Goal: Information Seeking & Learning: Learn about a topic

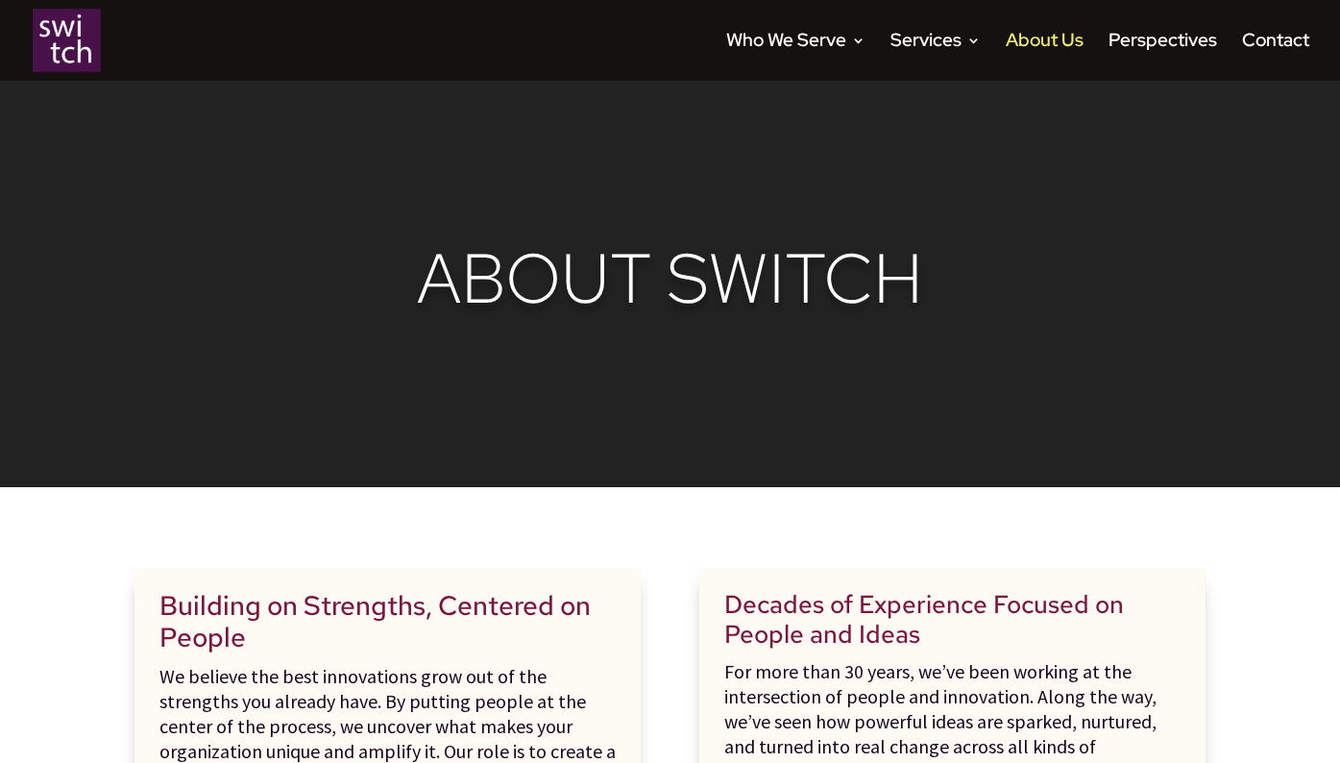
click at [73, 42] on img at bounding box center [67, 40] width 68 height 63
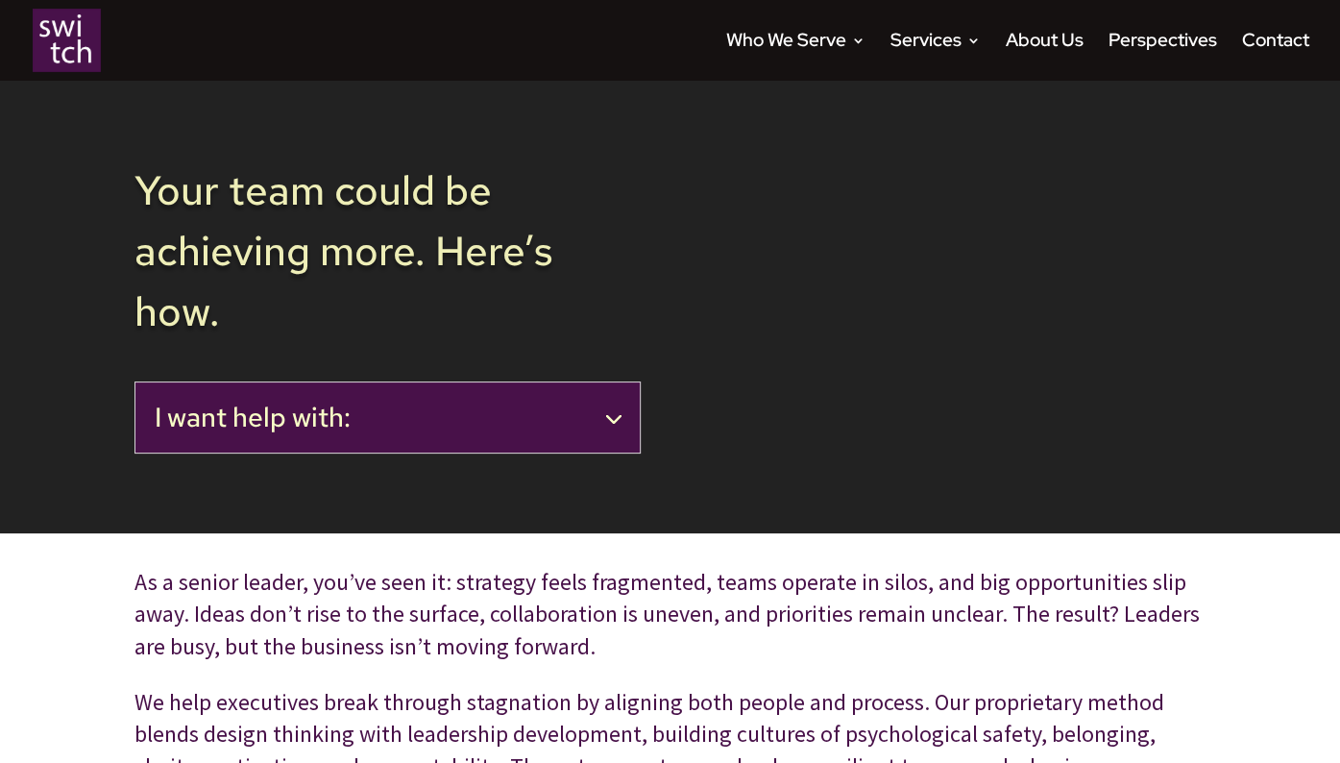
click at [607, 417] on h2 "I want help with:" at bounding box center [388, 418] width 466 height 33
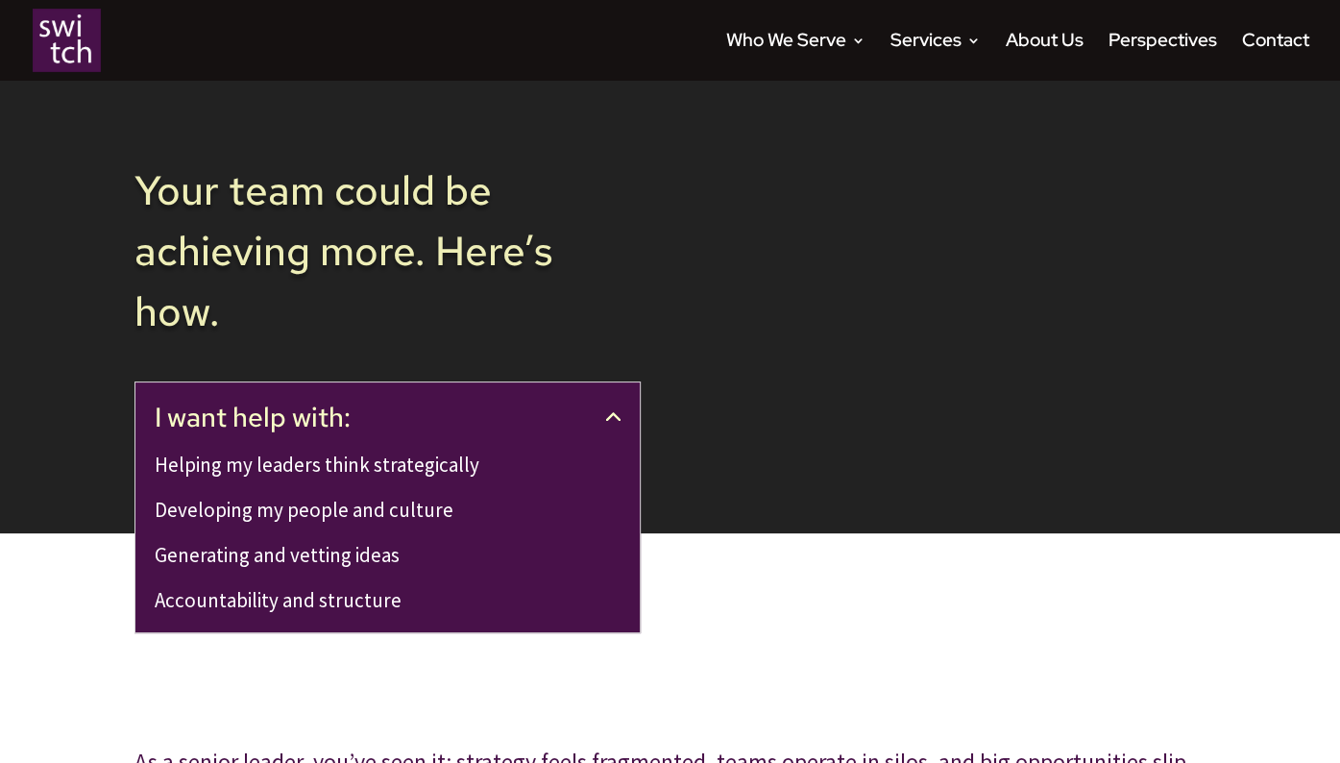
click at [607, 417] on h2 "I want help with:" at bounding box center [388, 418] width 466 height 33
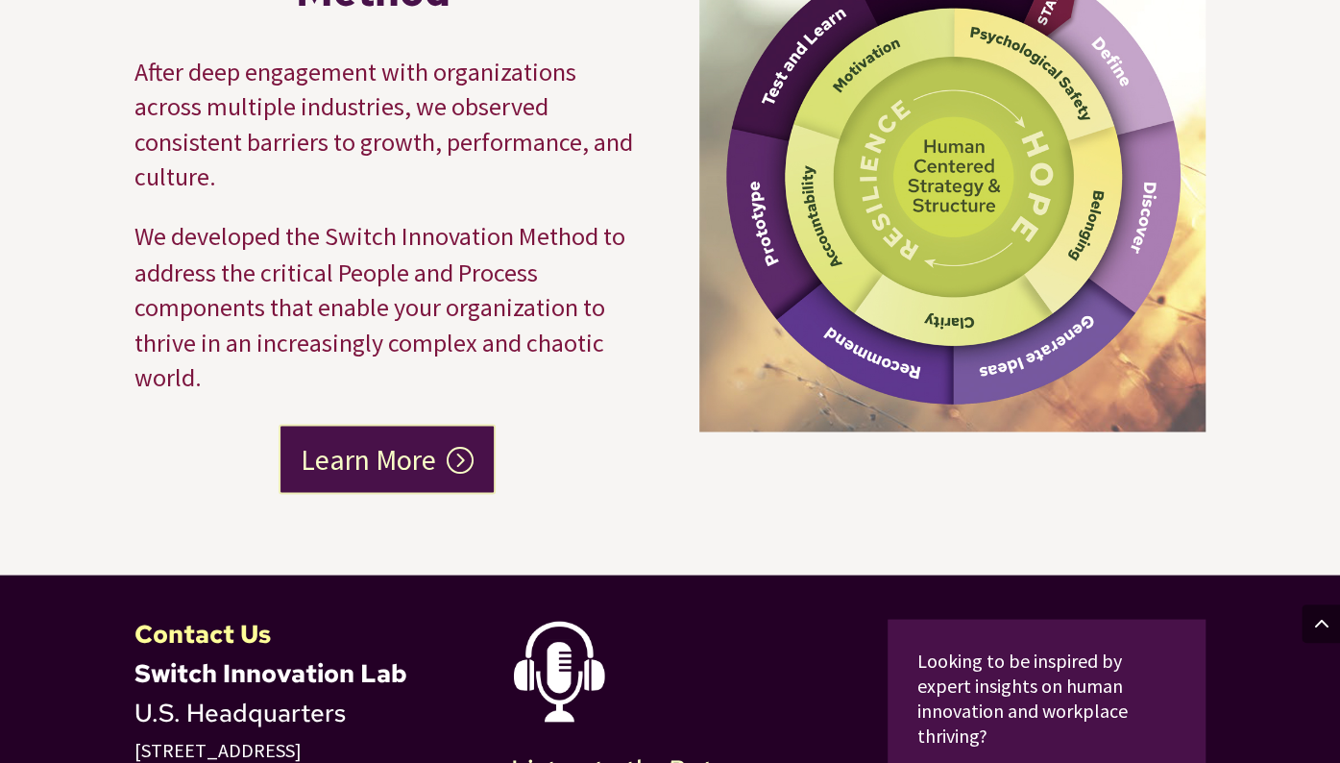
scroll to position [1739, 0]
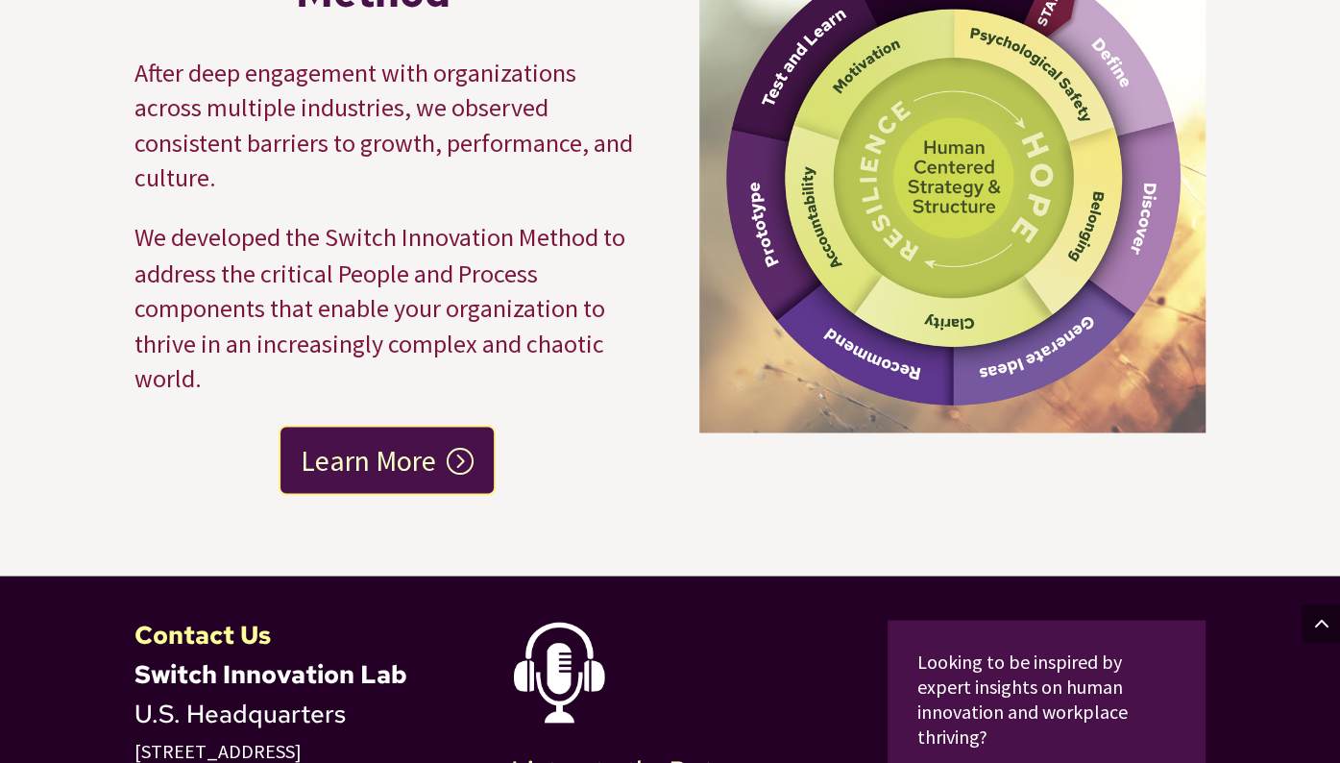
click at [464, 463] on link "Learn More" at bounding box center [387, 460] width 217 height 70
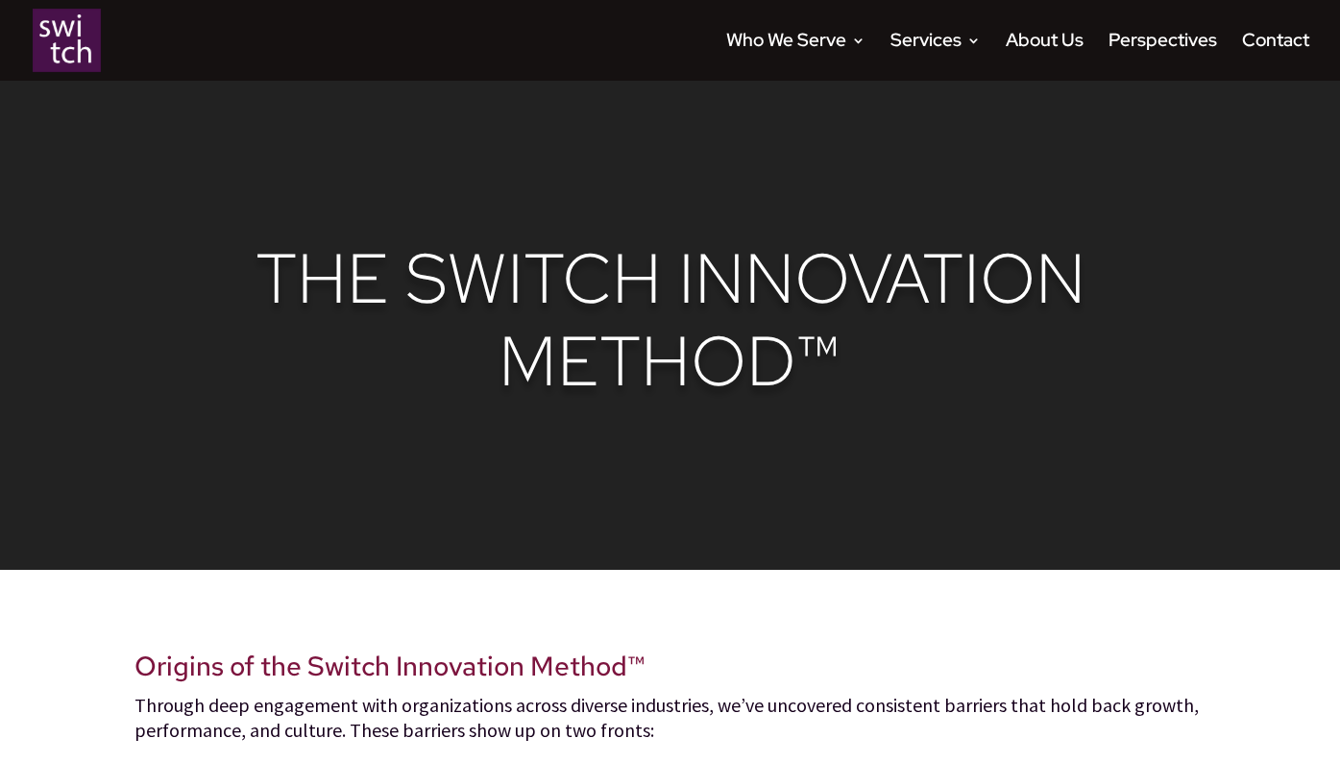
click at [70, 54] on img at bounding box center [67, 40] width 68 height 63
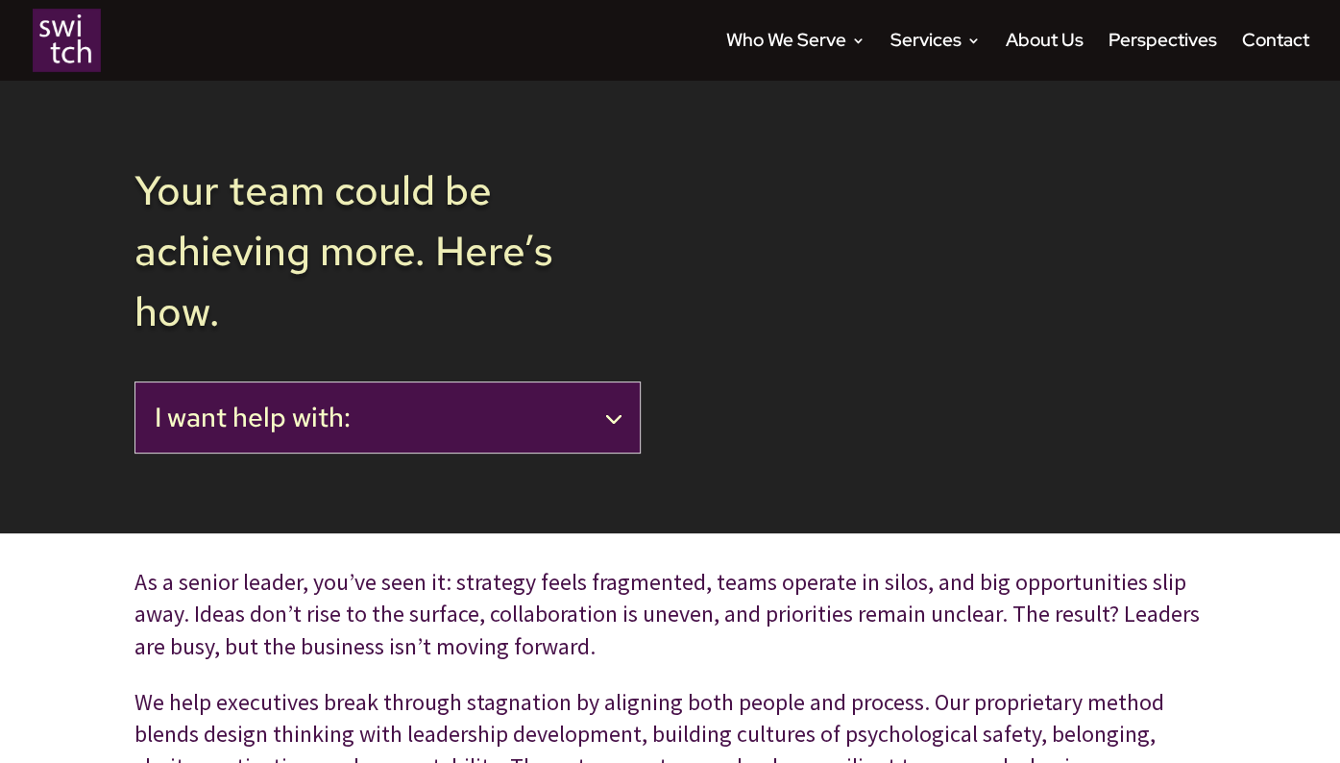
scroll to position [84, 0]
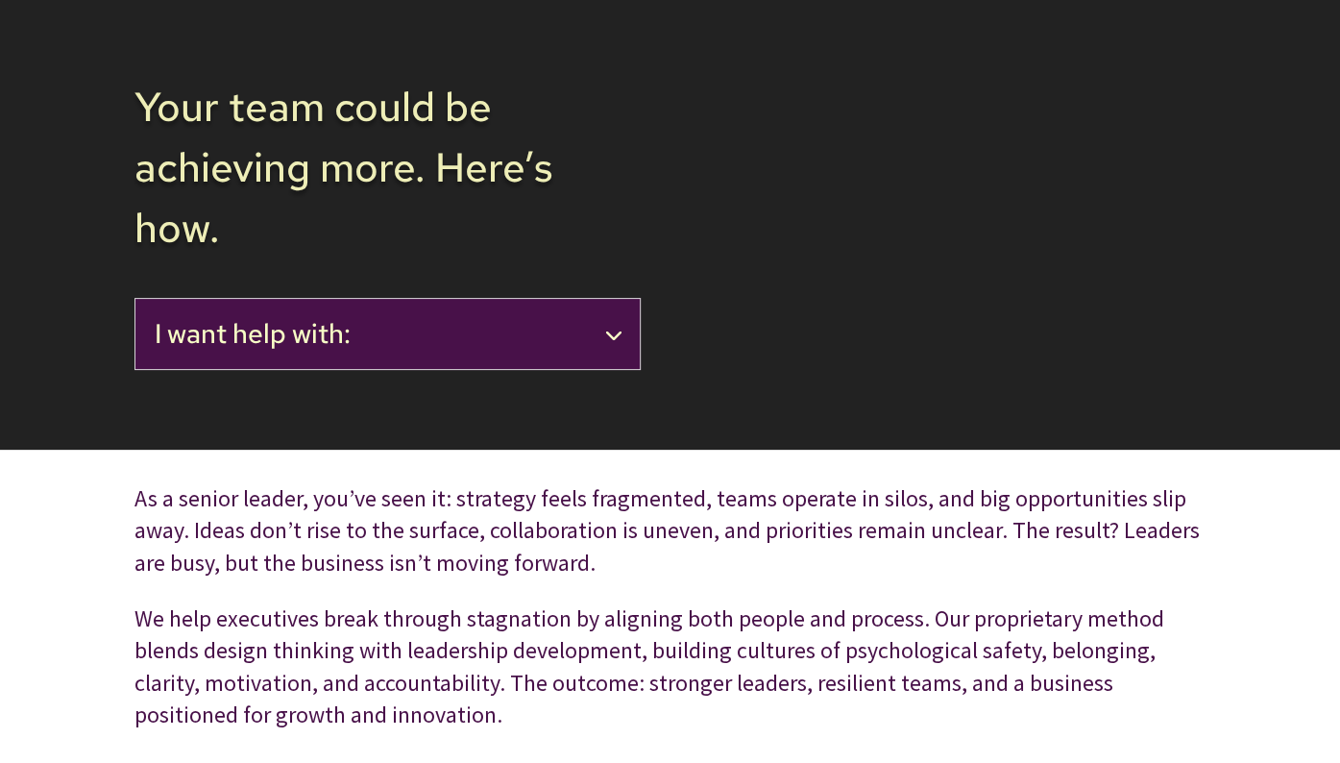
click at [619, 339] on h2 "I want help with:" at bounding box center [388, 334] width 466 height 33
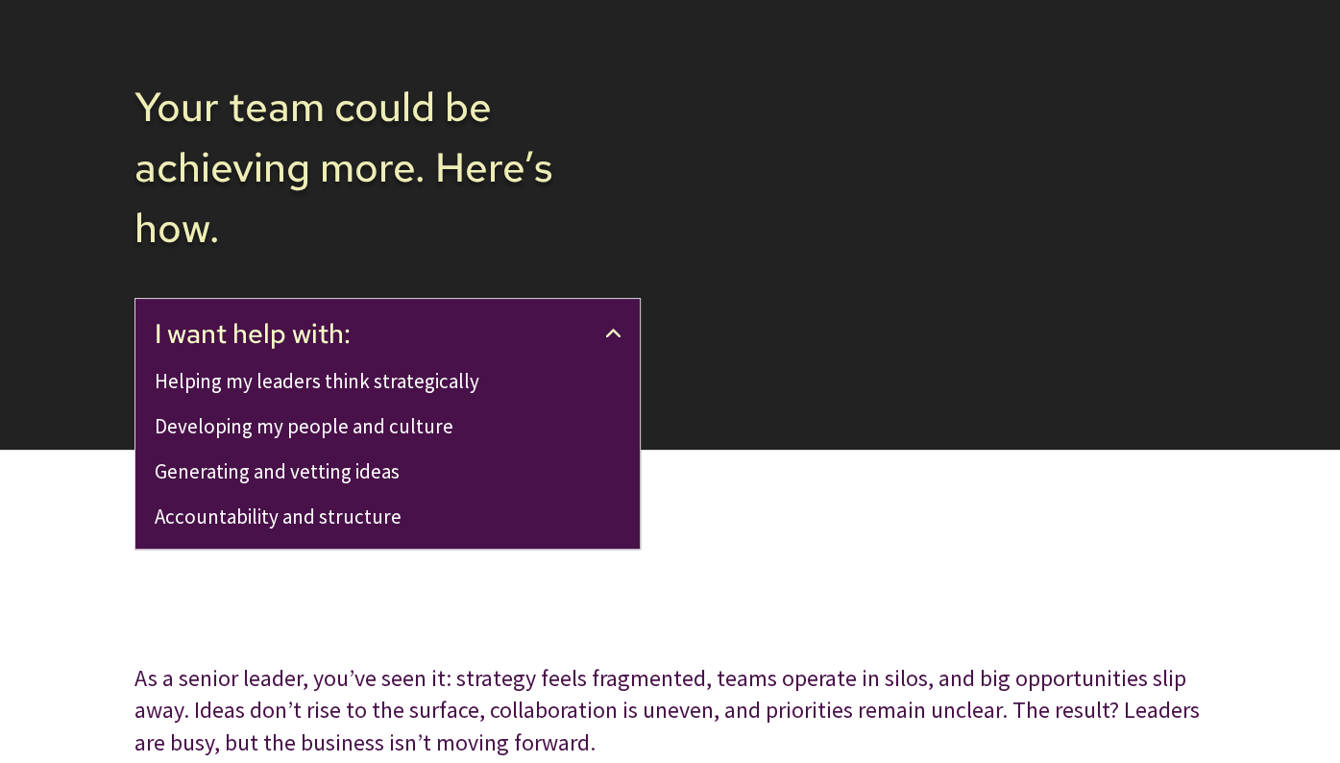
click at [385, 426] on link "Developing my people and culture" at bounding box center [304, 426] width 299 height 26
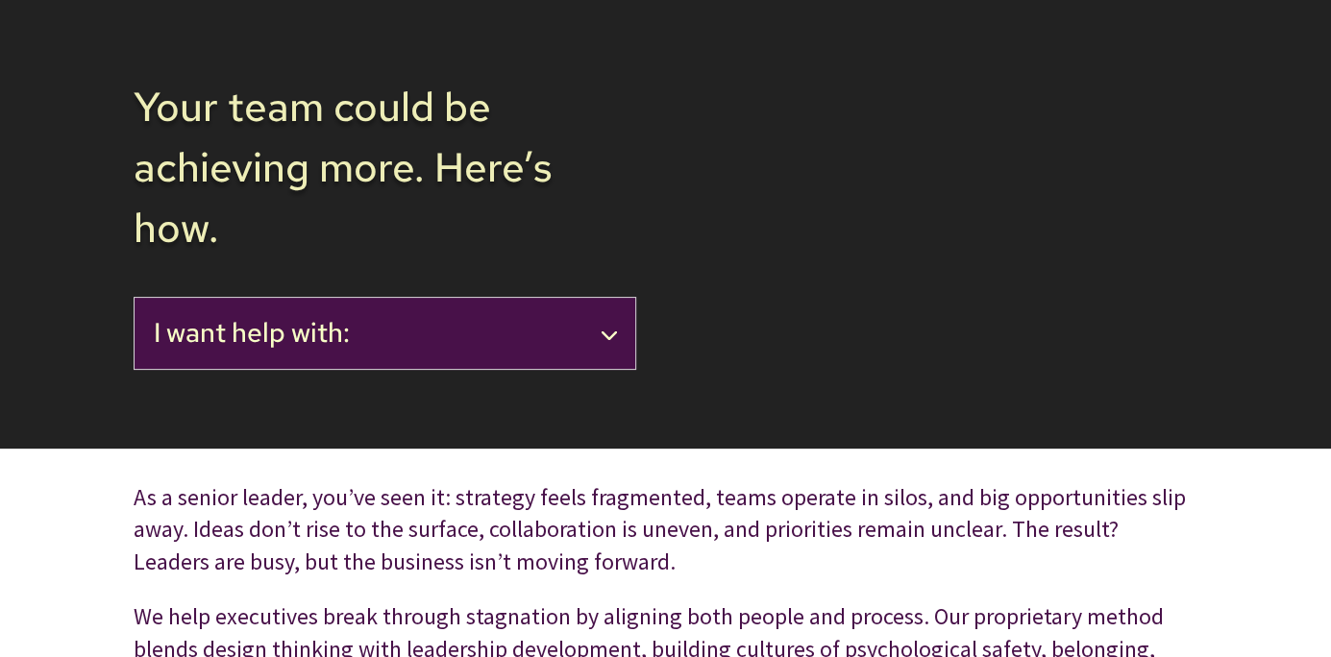
click at [608, 331] on h2 "I want help with:" at bounding box center [385, 333] width 463 height 33
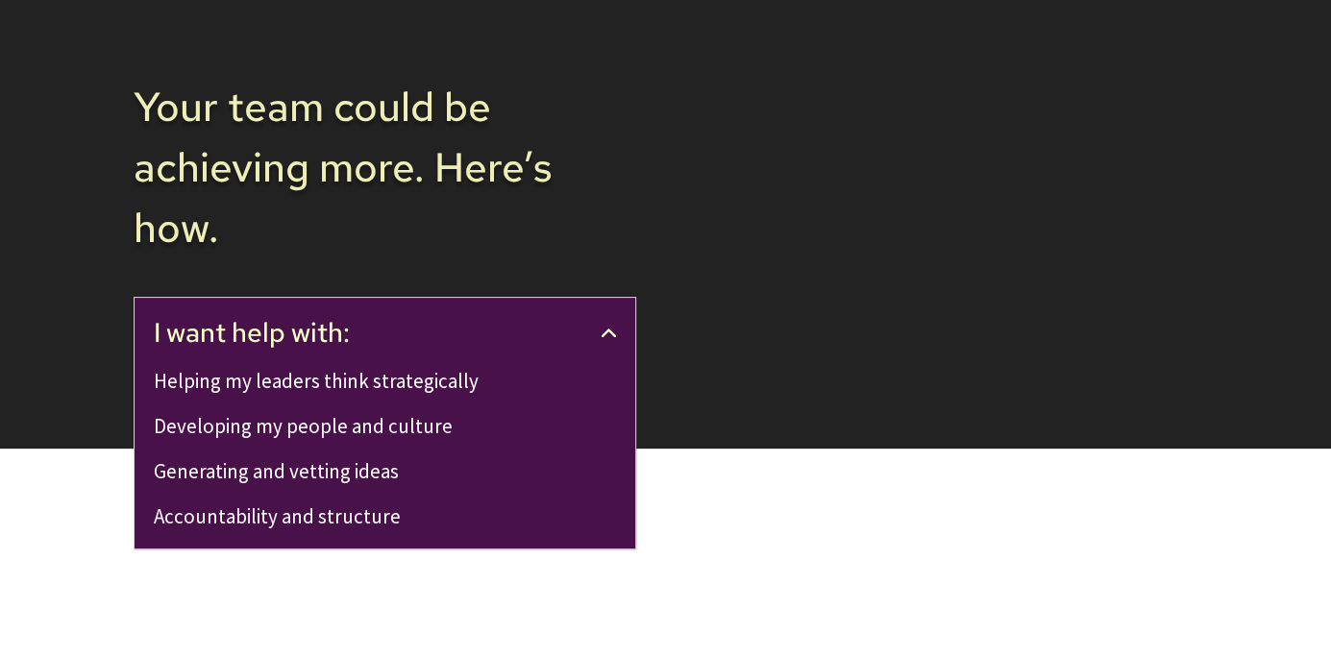
click at [442, 386] on link "Helping my leaders think strategically" at bounding box center [316, 381] width 325 height 26
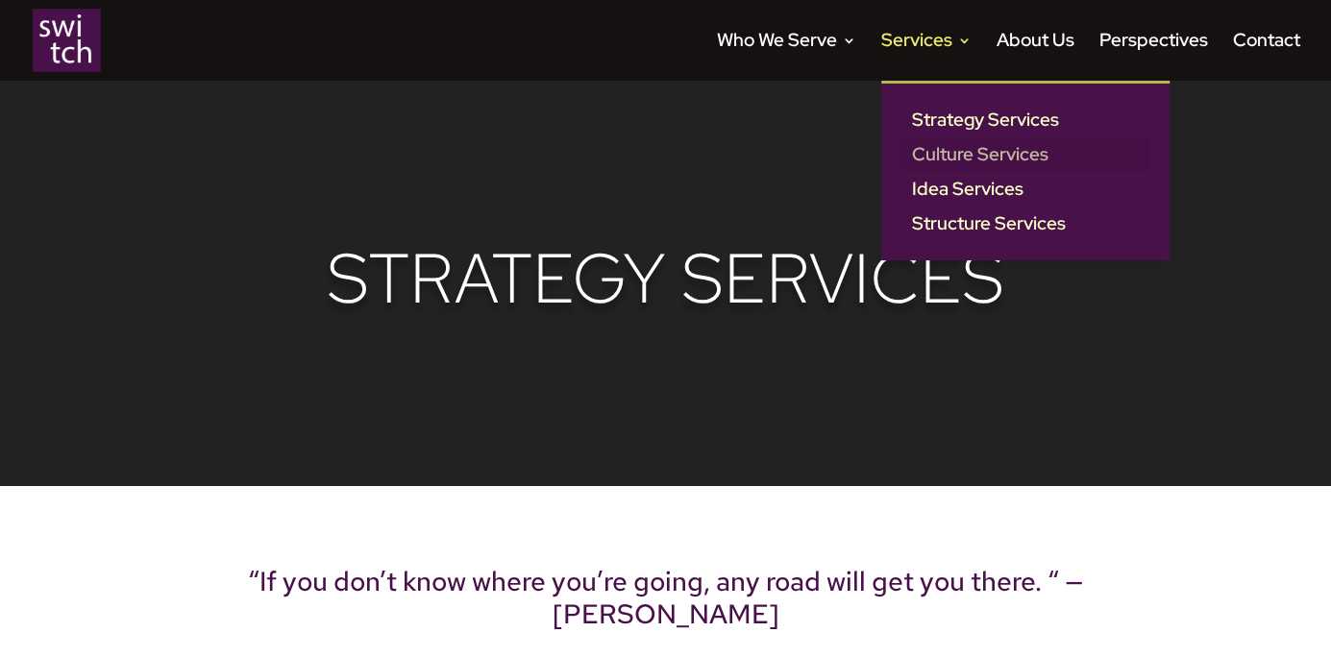
click at [976, 153] on link "Culture Services" at bounding box center [1025, 154] width 250 height 35
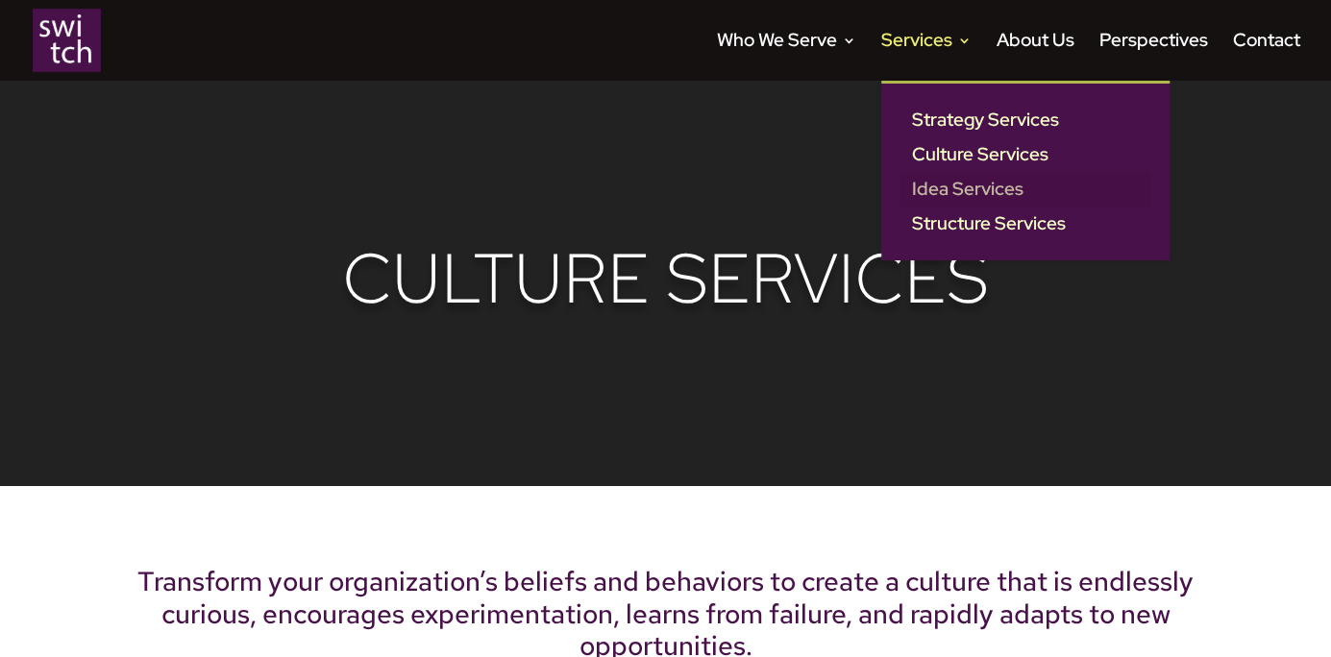
click at [971, 187] on link "Idea Services" at bounding box center [1025, 189] width 250 height 35
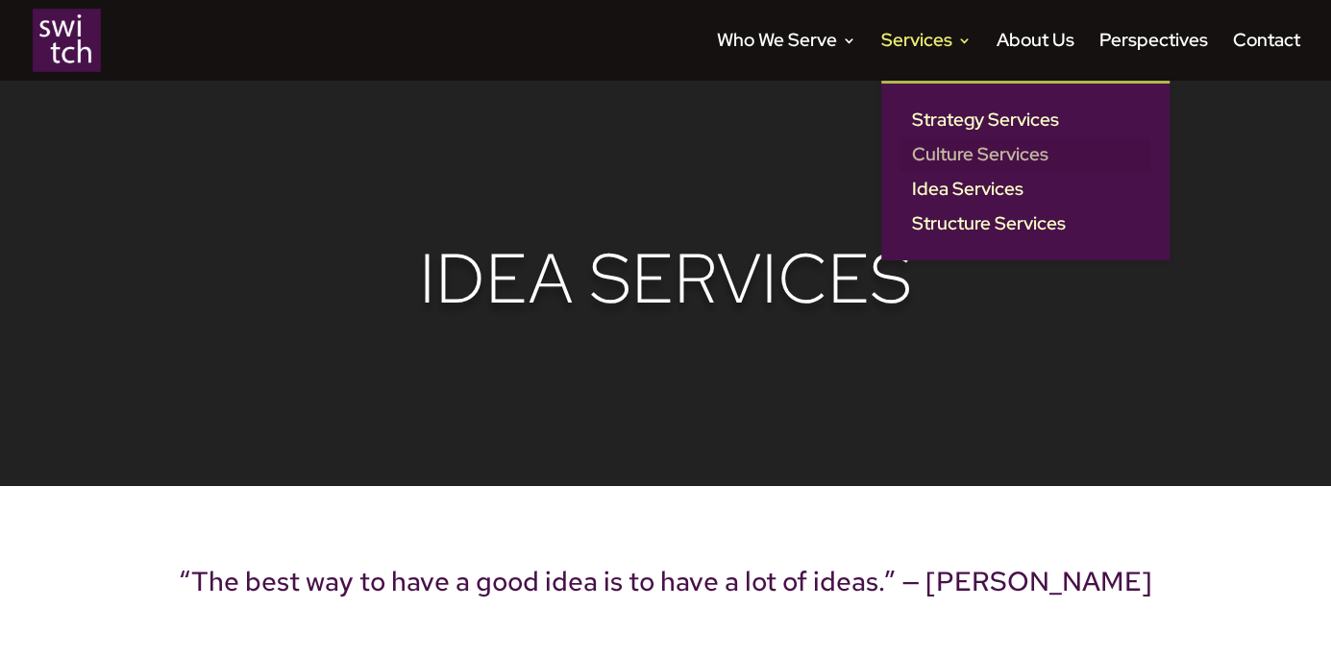
click at [959, 150] on link "Culture Services" at bounding box center [1025, 154] width 250 height 35
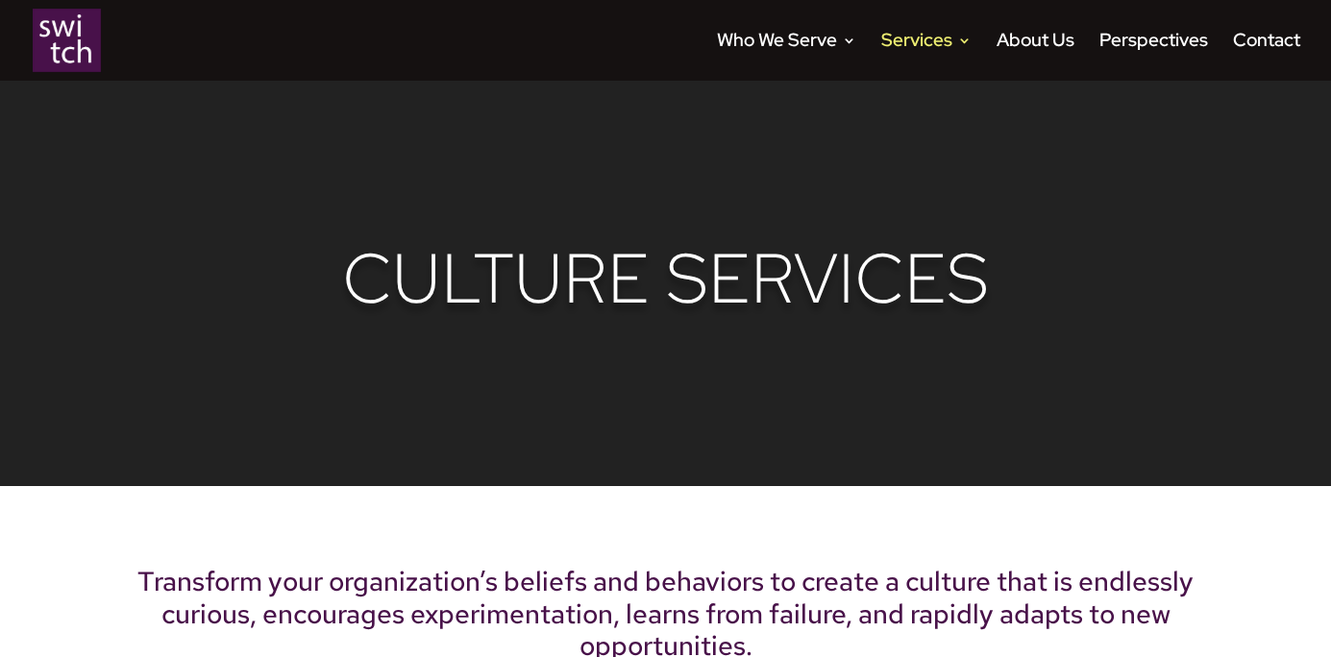
click at [65, 53] on img at bounding box center [67, 40] width 68 height 63
